Goal: Task Accomplishment & Management: Manage account settings

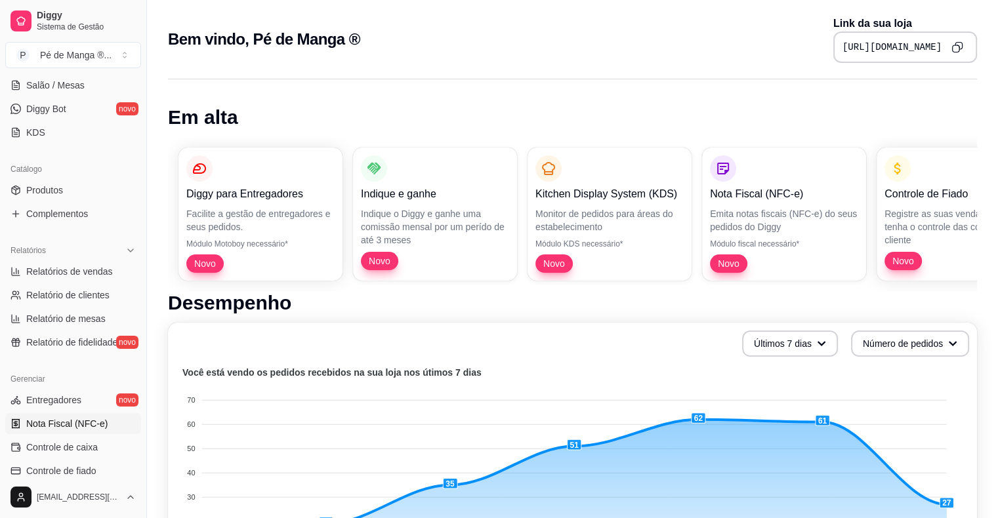
scroll to position [262, 0]
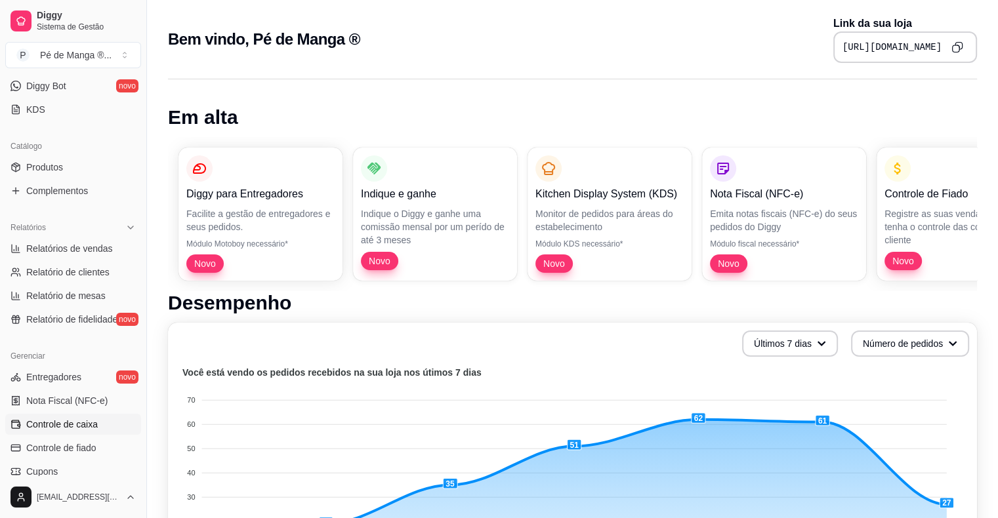
click at [102, 419] on link "Controle de caixa" at bounding box center [73, 424] width 136 height 21
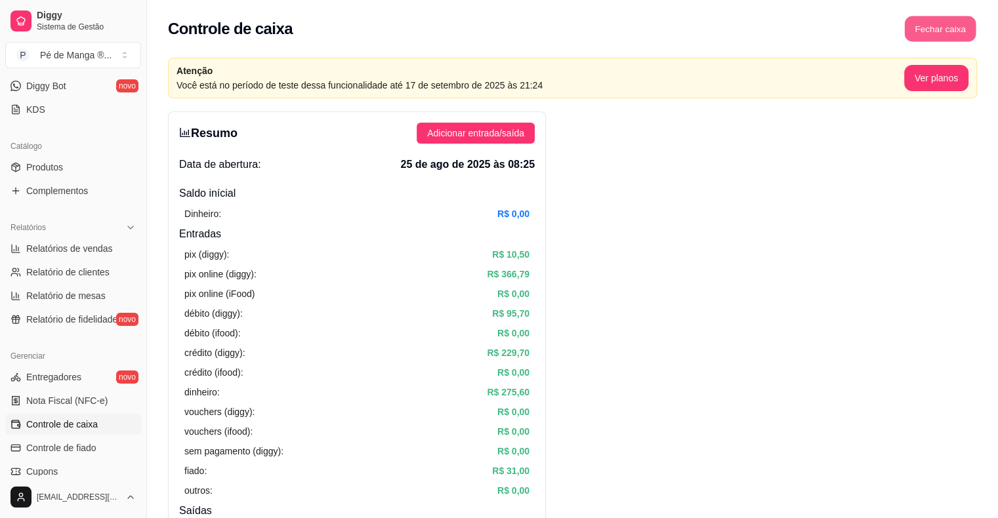
click at [940, 31] on button "Fechar caixa" at bounding box center [941, 29] width 72 height 26
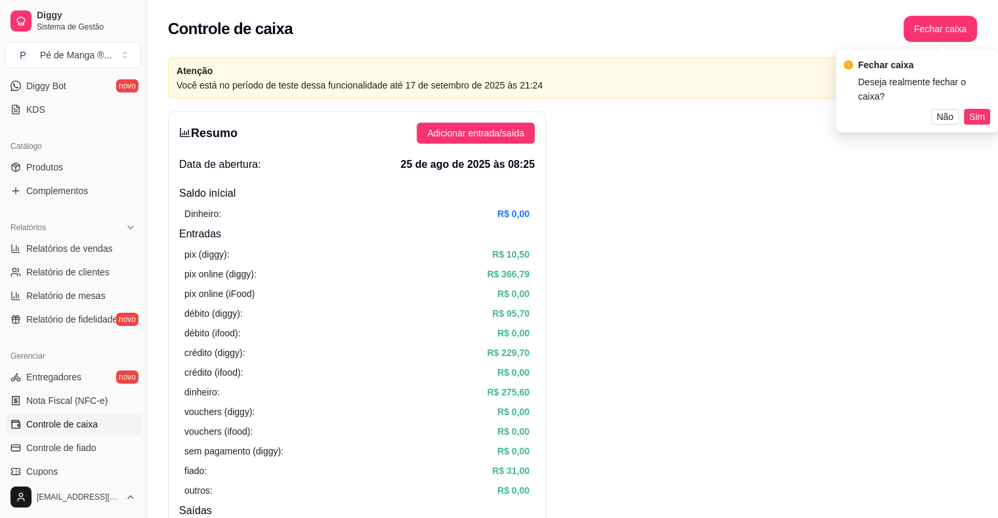
click at [977, 117] on span "Sim" at bounding box center [977, 117] width 16 height 14
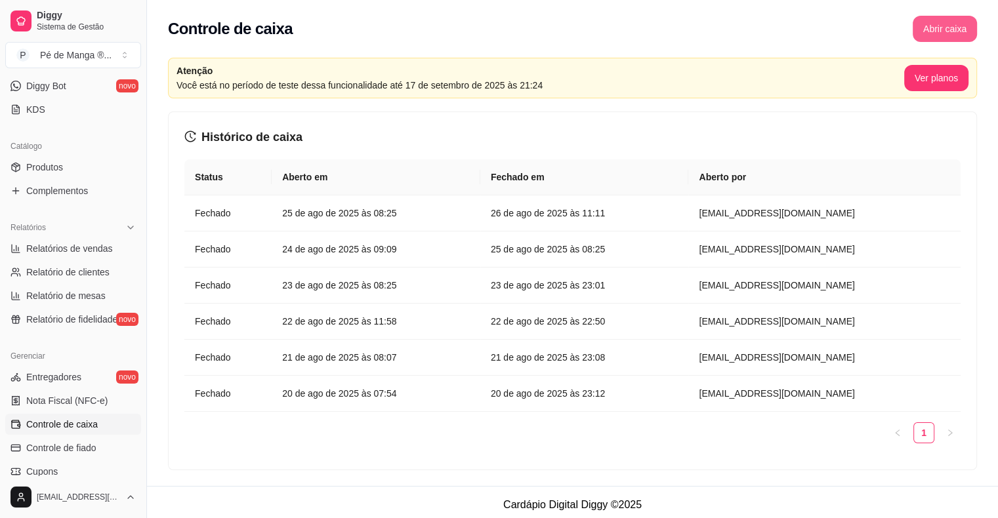
click at [948, 28] on button "Abrir caixa" at bounding box center [945, 29] width 64 height 26
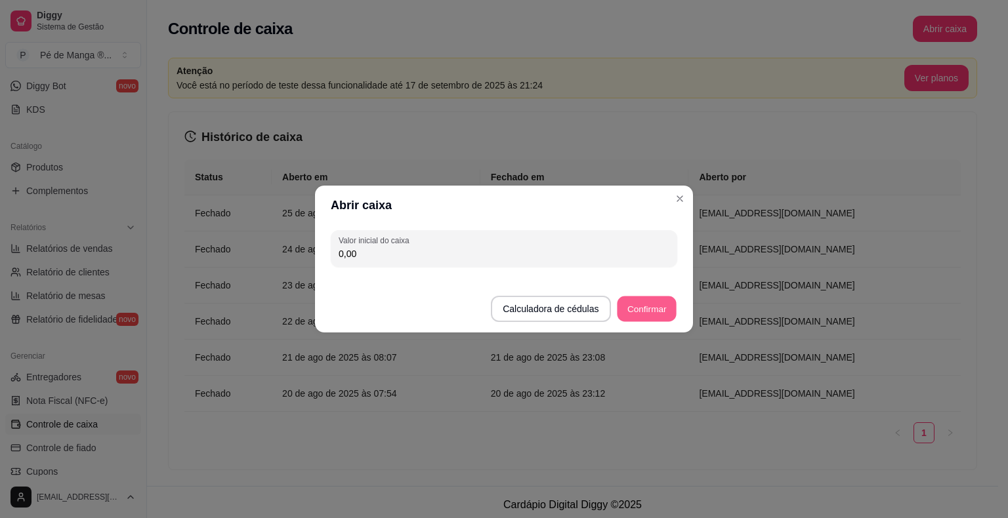
click at [649, 310] on button "Confirmar" at bounding box center [647, 310] width 60 height 26
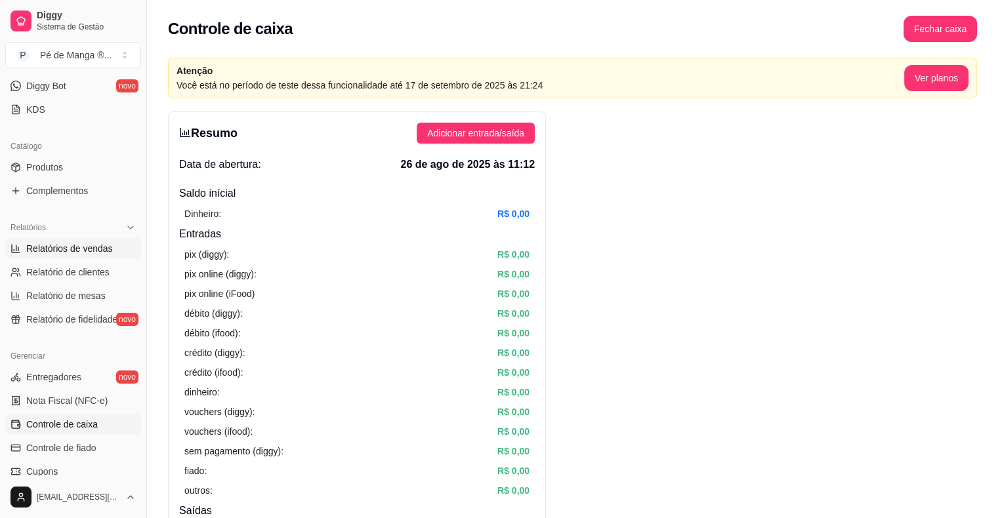
click at [100, 246] on span "Relatórios de vendas" at bounding box center [69, 248] width 87 height 13
select select "ALL"
select select "0"
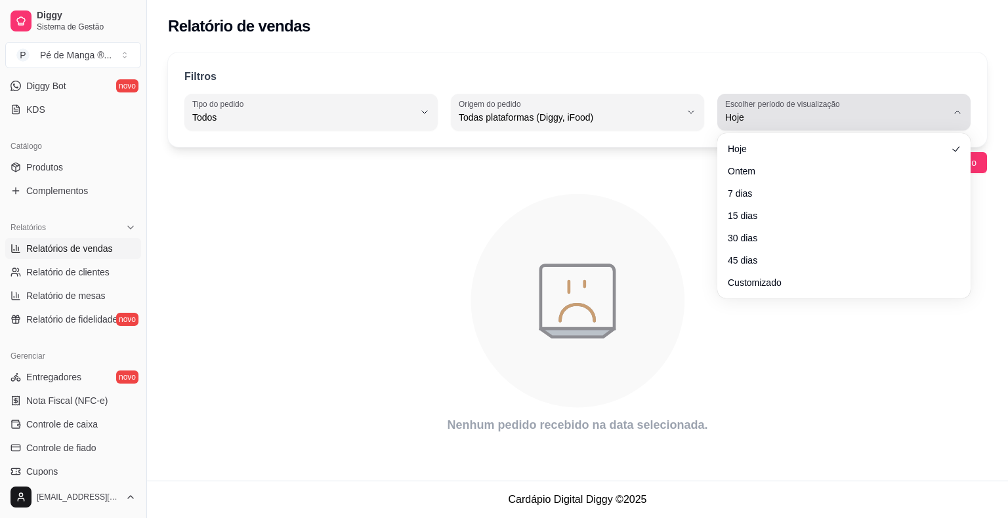
click at [766, 119] on span "Hoje" at bounding box center [836, 117] width 222 height 13
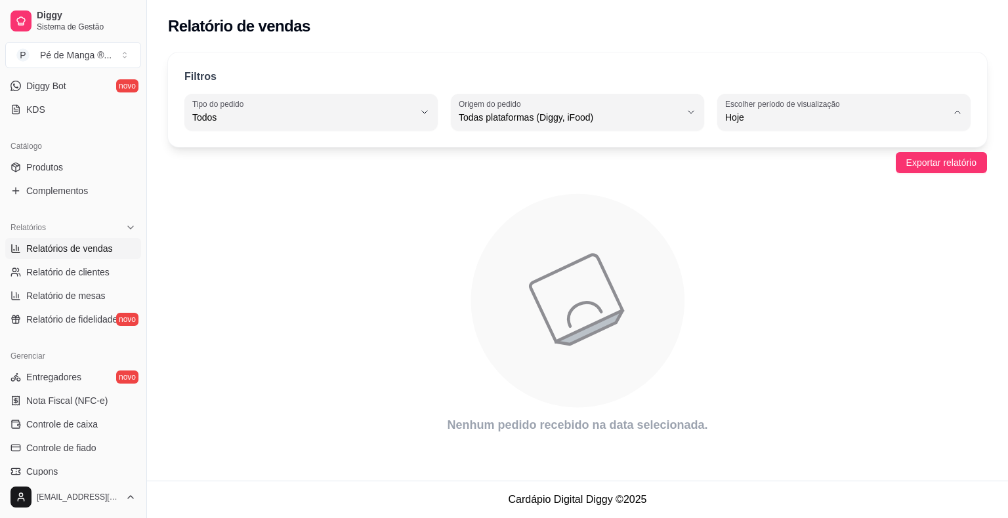
click at [748, 283] on span "Customizado" at bounding box center [837, 276] width 211 height 12
type input "-1"
select select "-1"
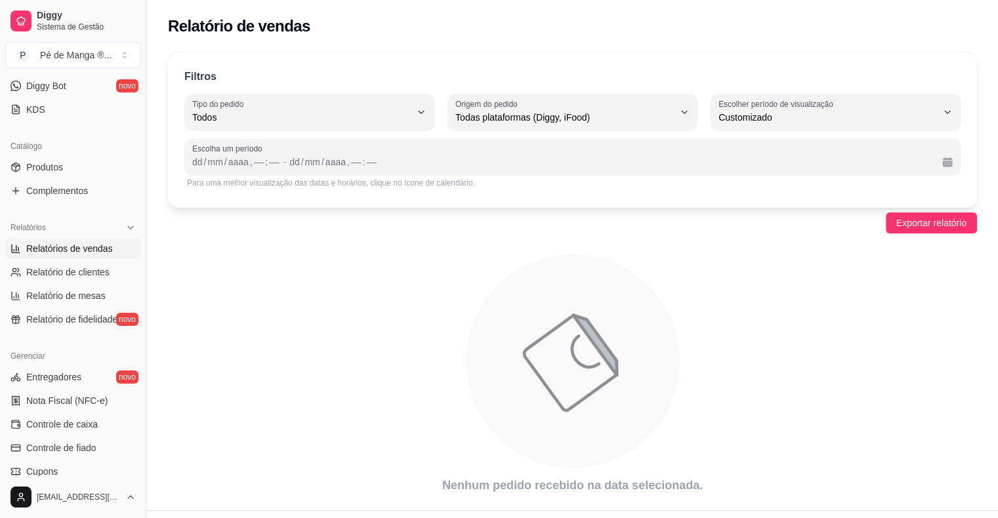
scroll to position [12, 0]
click at [197, 161] on div "dd" at bounding box center [197, 162] width 13 height 13
click at [197, 171] on div "Escolha um período dd / mm / aaaa , –– : –– - dd / mm / aaaa , –– : ––" at bounding box center [572, 156] width 776 height 37
click at [299, 159] on div "mm" at bounding box center [308, 162] width 18 height 13
click at [284, 158] on div "dd" at bounding box center [289, 162] width 13 height 13
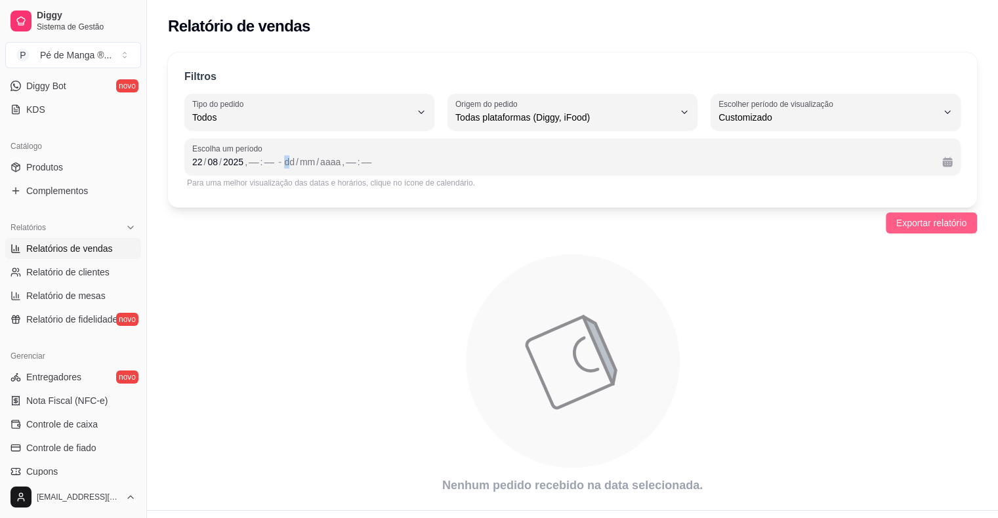
click at [924, 227] on span "Exportar relatório" at bounding box center [931, 223] width 70 height 14
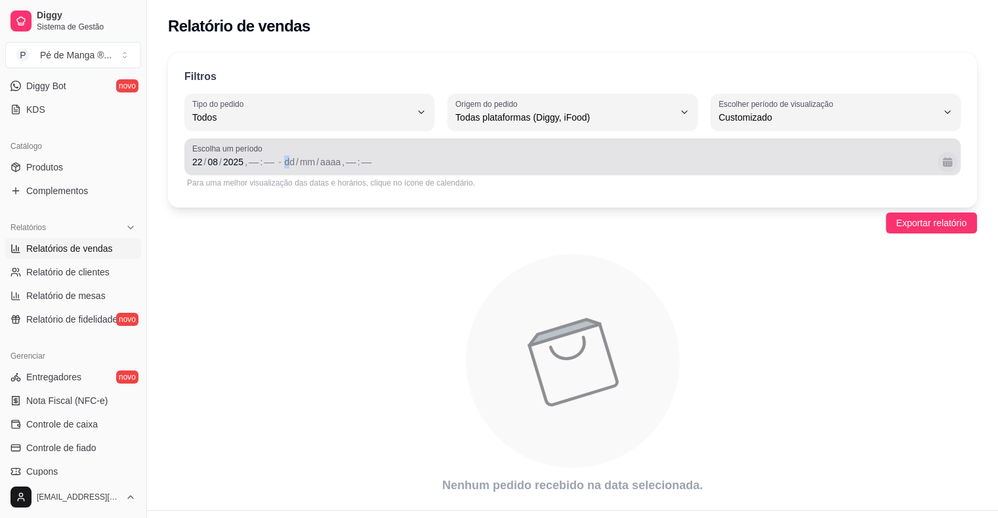
click at [947, 158] on button "Calendário" at bounding box center [947, 162] width 20 height 20
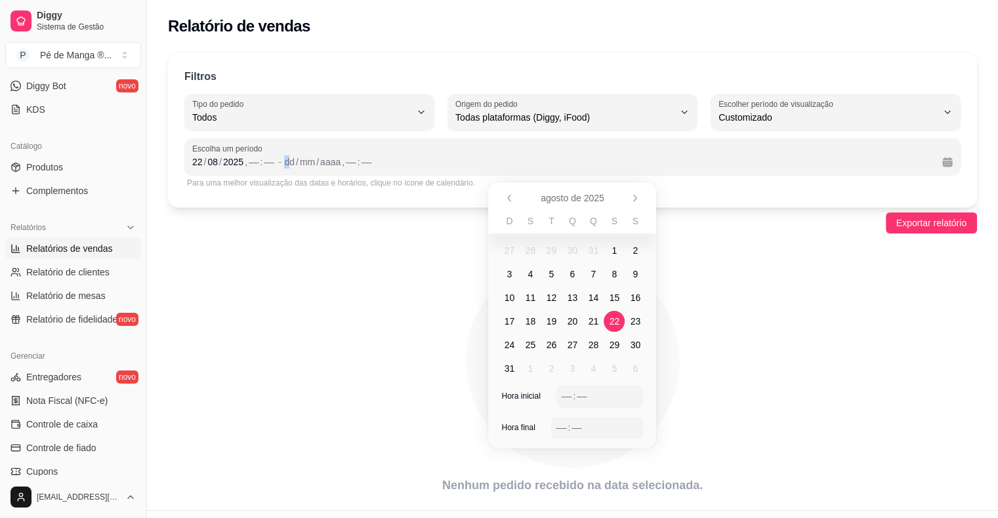
click at [618, 324] on span "22" at bounding box center [615, 321] width 10 height 13
click at [614, 321] on span "22" at bounding box center [615, 321] width 10 height 13
click at [617, 319] on span "22" at bounding box center [615, 321] width 10 height 13
click at [578, 388] on div "–– : ––" at bounding box center [600, 396] width 77 height 16
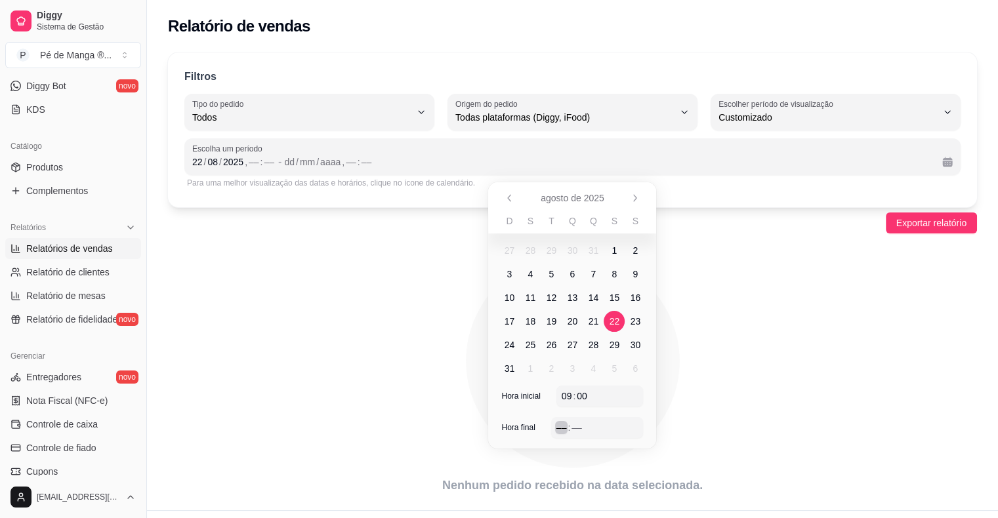
click at [564, 429] on div "––" at bounding box center [561, 427] width 13 height 13
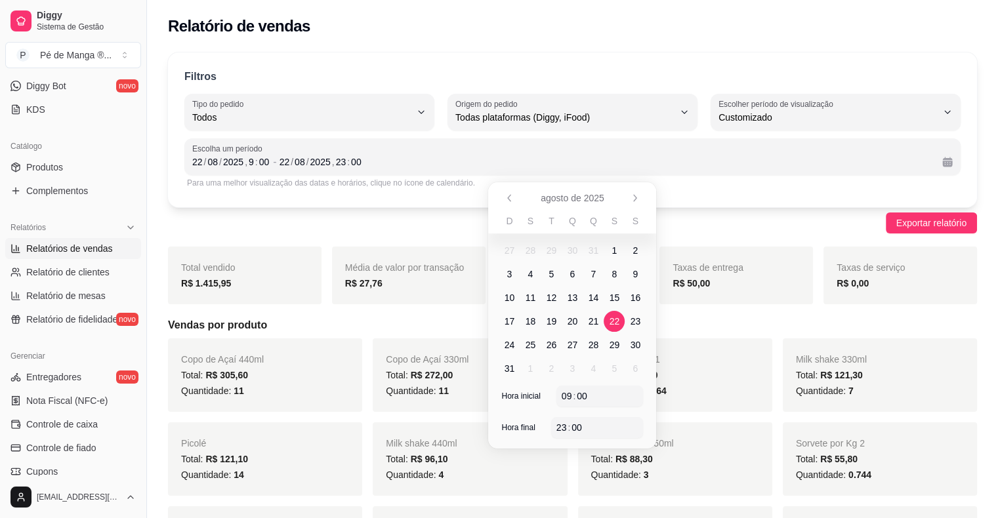
click at [724, 224] on div "Exportar relatório" at bounding box center [572, 223] width 809 height 21
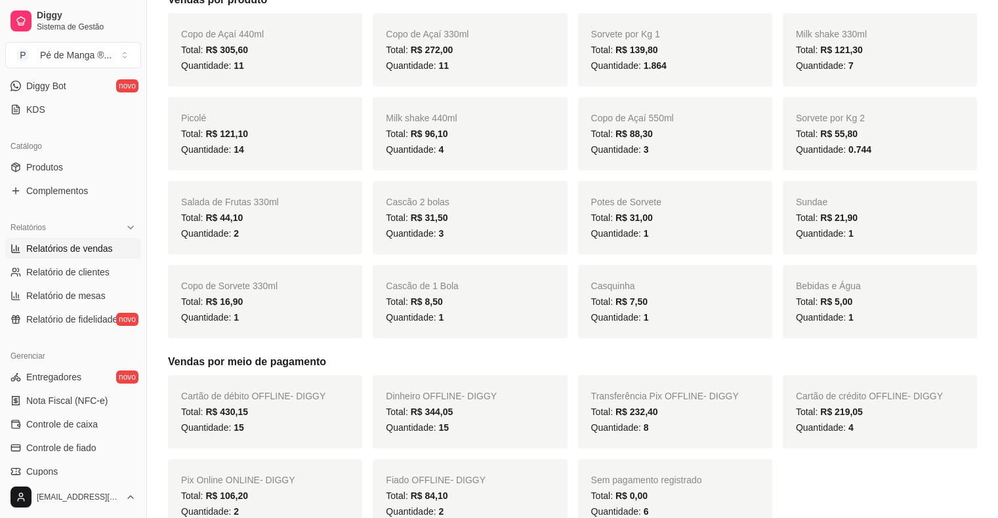
scroll to position [328, 0]
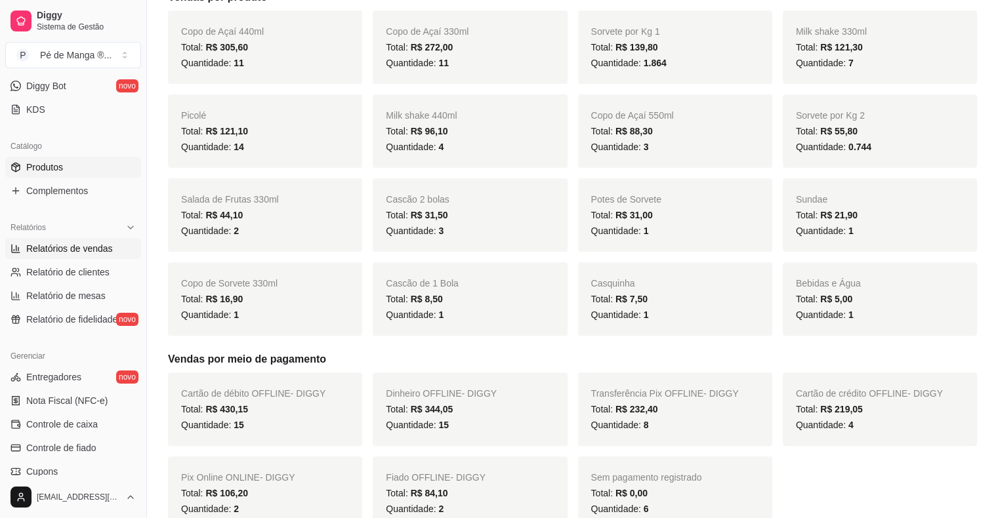
click at [89, 157] on link "Produtos" at bounding box center [73, 167] width 136 height 21
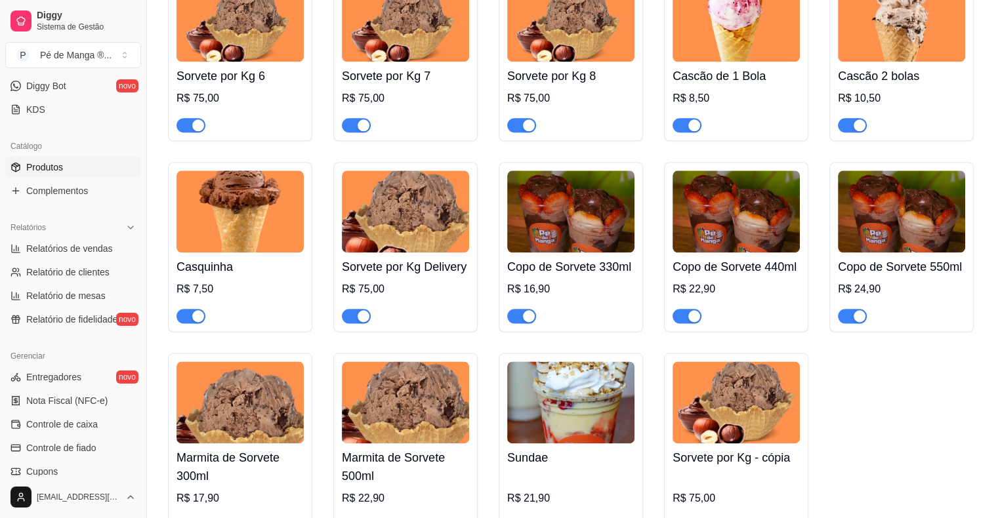
scroll to position [1968, 0]
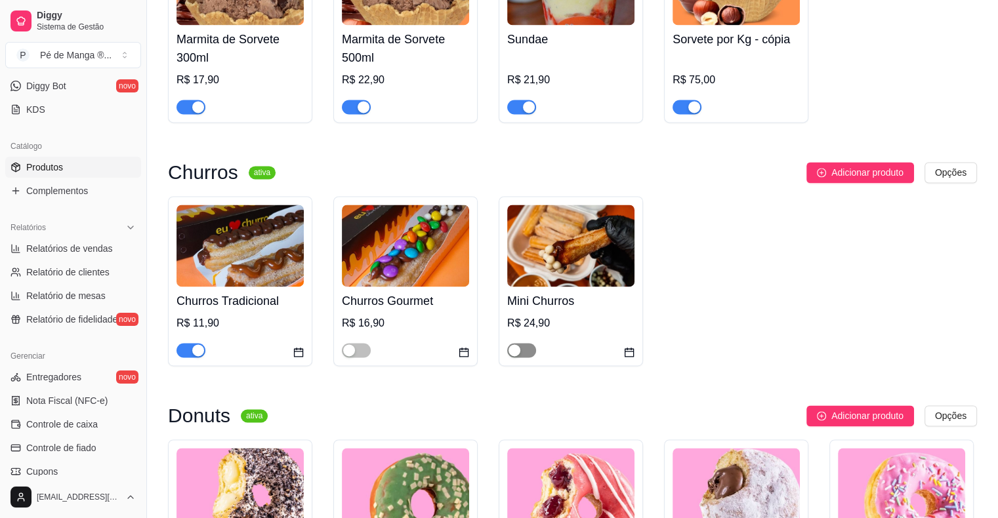
click at [525, 352] on span "button" at bounding box center [521, 350] width 29 height 14
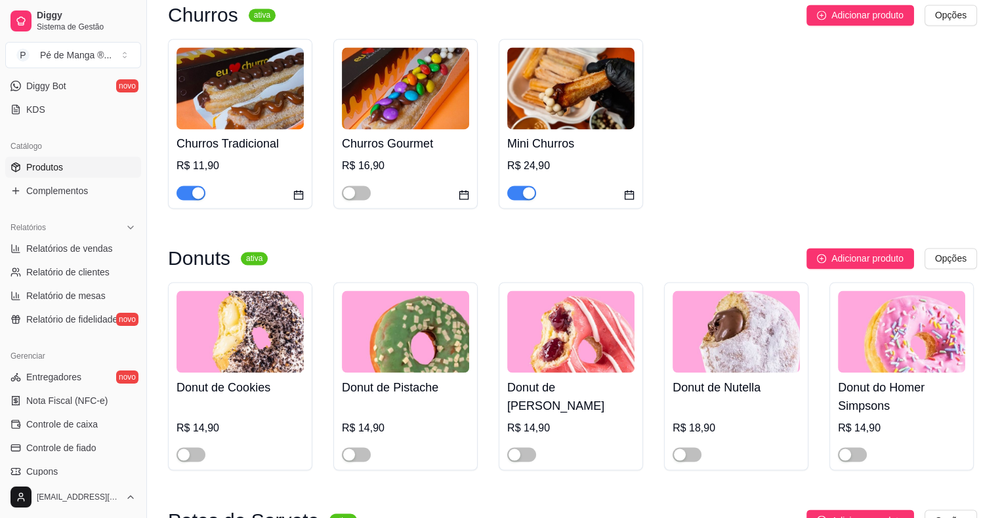
scroll to position [2296, 0]
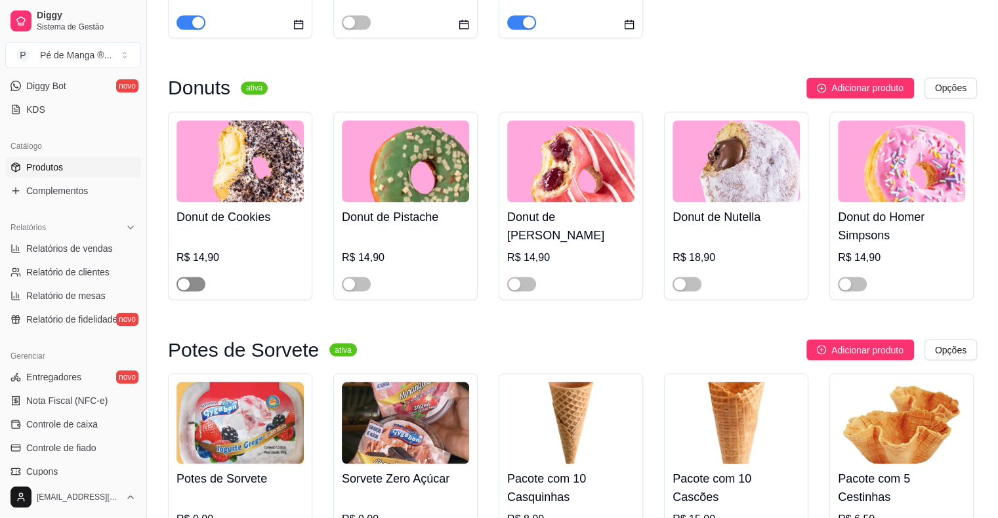
drag, startPoint x: 177, startPoint y: 290, endPoint x: 181, endPoint y: 284, distance: 7.1
click at [180, 285] on div "button" at bounding box center [184, 284] width 12 height 12
click at [359, 289] on span "button" at bounding box center [356, 284] width 29 height 14
click at [520, 291] on button "button" at bounding box center [521, 284] width 29 height 14
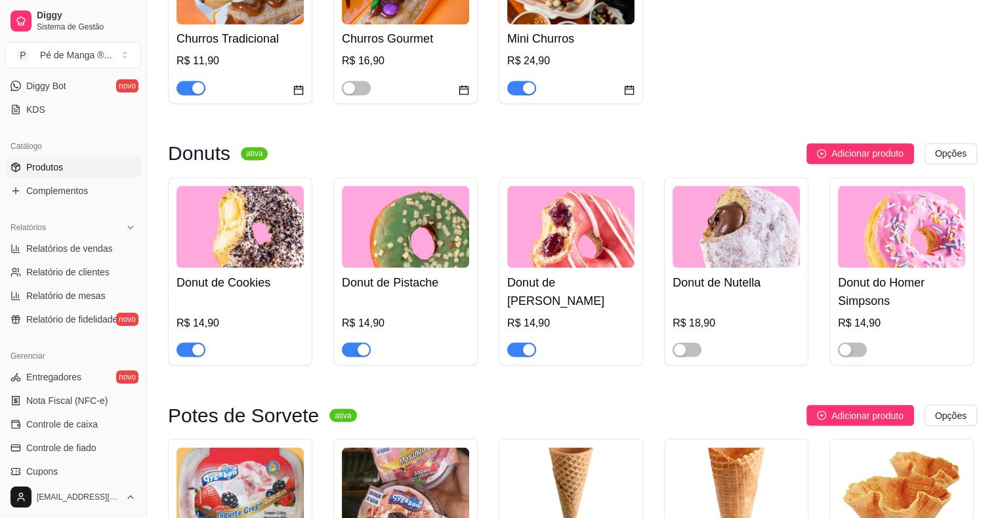
scroll to position [1968, 0]
